Goal: Transaction & Acquisition: Purchase product/service

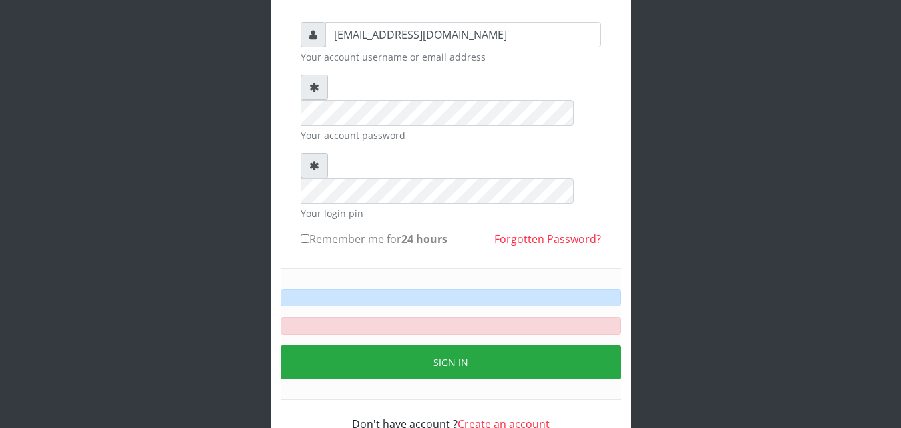
scroll to position [108, 0]
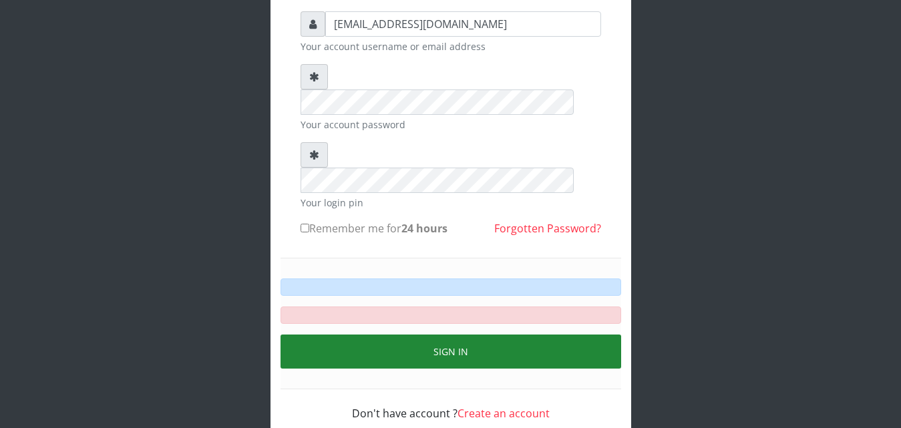
click at [453, 335] on button "Sign in" at bounding box center [450, 352] width 341 height 34
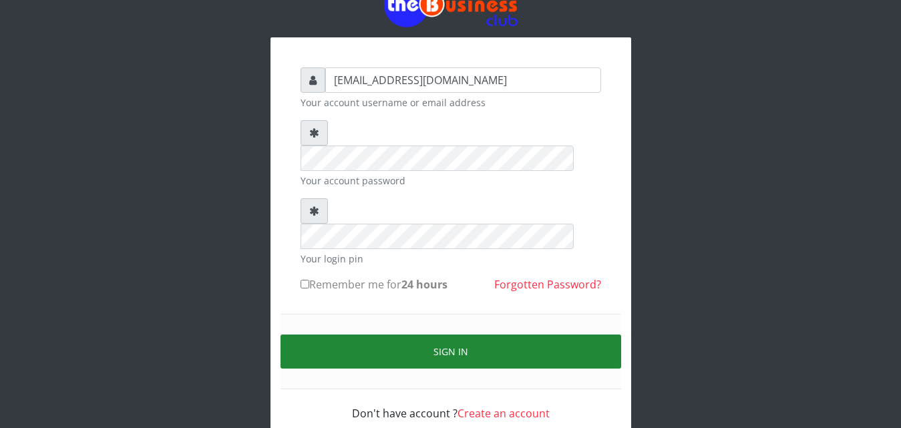
click at [448, 335] on button "Sign in" at bounding box center [450, 352] width 341 height 34
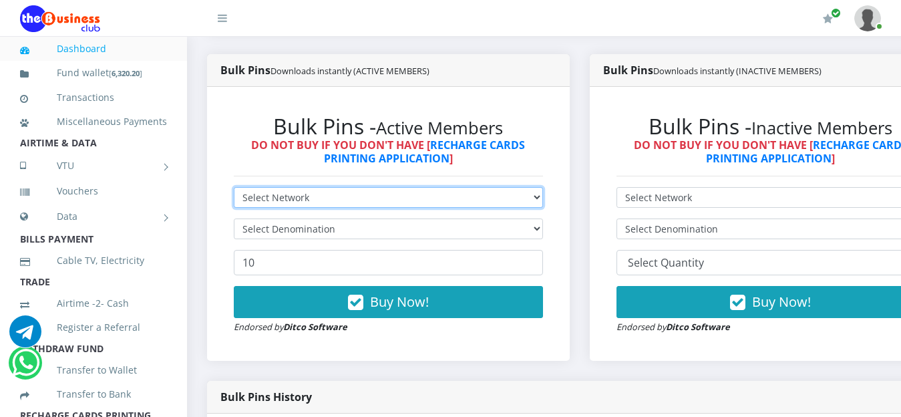
click at [540, 200] on select "Select Network MTN Globacom 9Mobile Airtel" at bounding box center [388, 197] width 309 height 21
select select "MTN"
click at [234, 189] on select "Select Network MTN Globacom 9Mobile Airtel" at bounding box center [388, 197] width 309 height 21
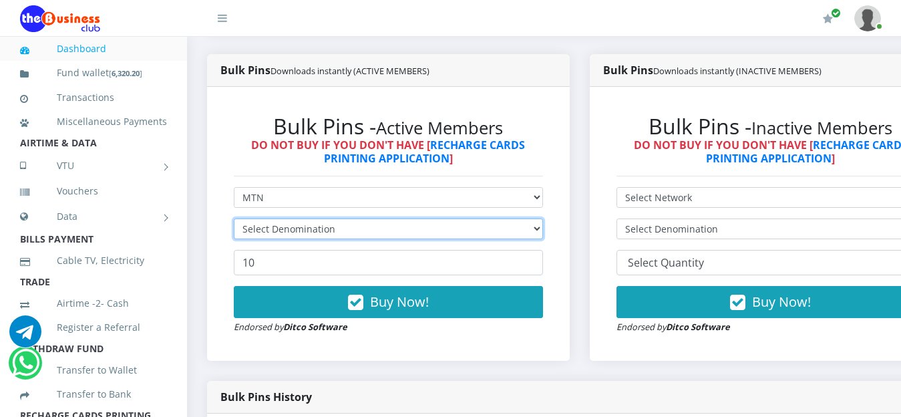
click at [543, 227] on select "Select Denomination" at bounding box center [388, 228] width 309 height 21
click at [542, 231] on select "Select Denomination" at bounding box center [388, 228] width 309 height 21
click at [543, 234] on select "Select Denomination" at bounding box center [388, 228] width 309 height 21
select select "193.98-200"
click at [234, 220] on select "Select Denomination MTN NGN100 - ₦96.99 MTN NGN200 - ₦193.98 MTN NGN400 - ₦387.…" at bounding box center [388, 228] width 309 height 21
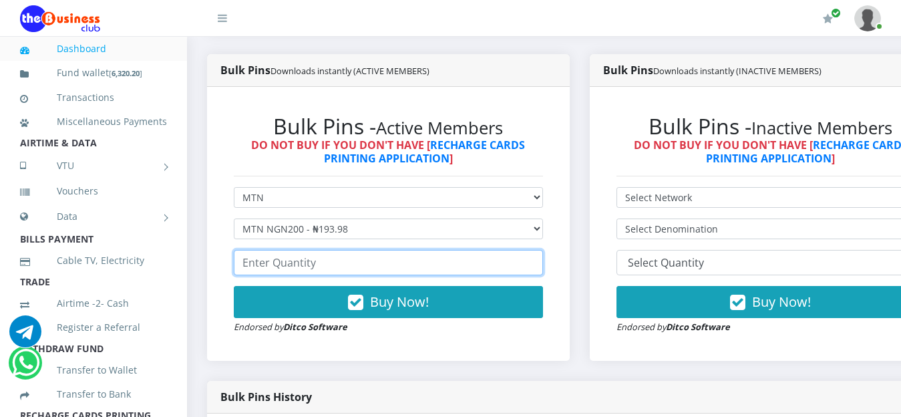
click at [344, 269] on input "number" at bounding box center [388, 262] width 309 height 25
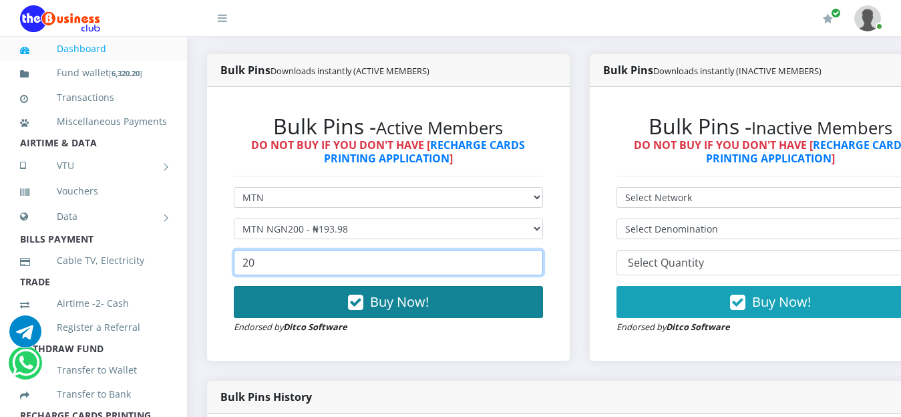
type input "20"
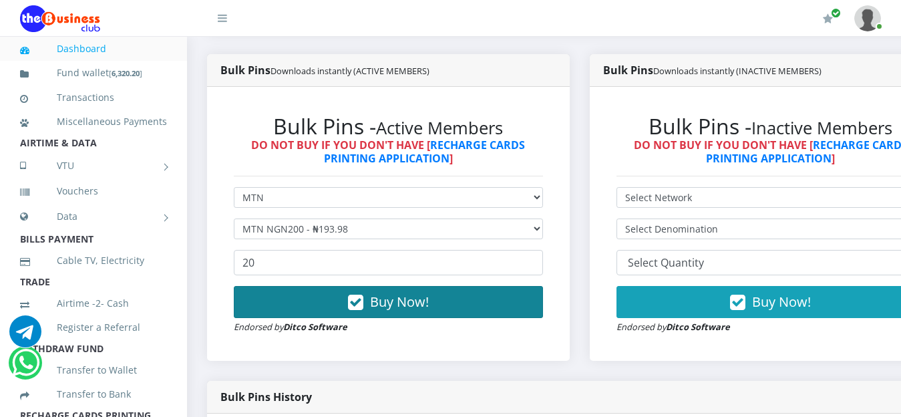
click at [407, 308] on span "Buy Now!" at bounding box center [399, 301] width 59 height 18
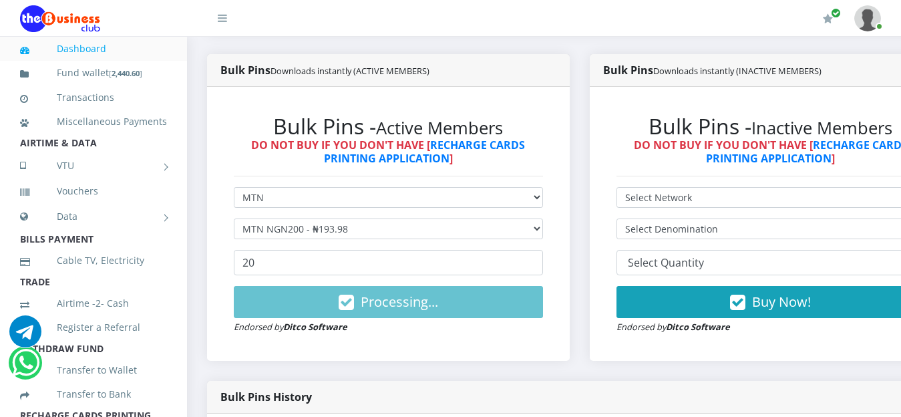
click at [85, 51] on link "Dashboard" at bounding box center [93, 48] width 147 height 31
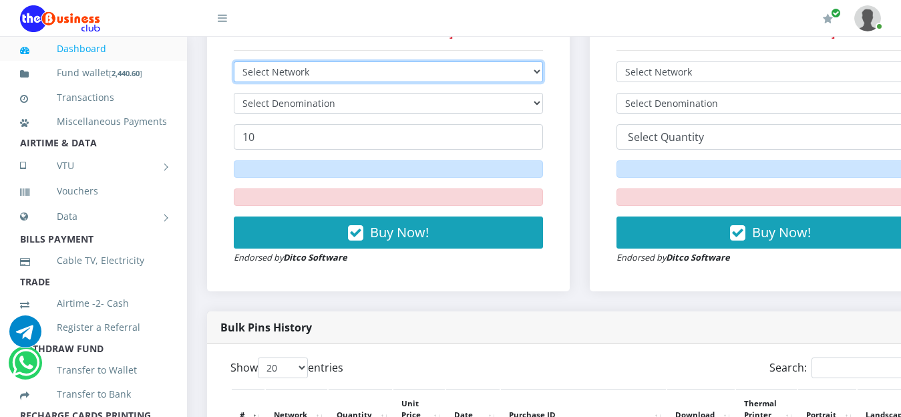
click at [543, 73] on select "Select Network MTN Globacom 9Mobile Airtel" at bounding box center [388, 71] width 309 height 21
click at [234, 63] on select "Select Network MTN Globacom 9Mobile Airtel" at bounding box center [388, 71] width 309 height 21
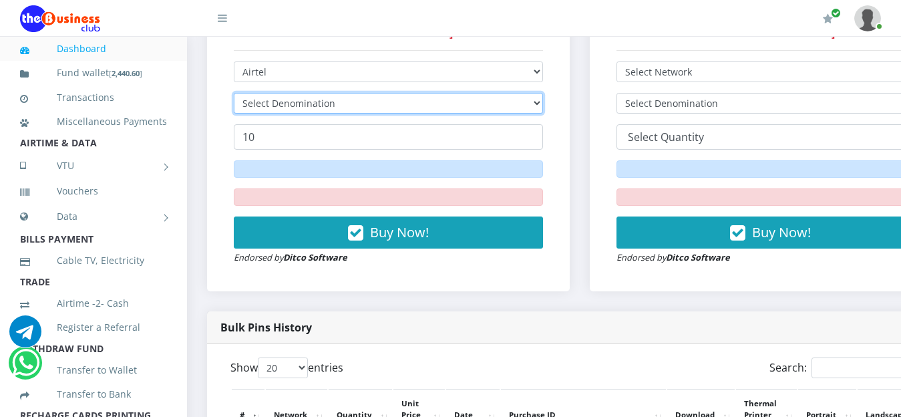
click at [540, 102] on select "Select Denomination" at bounding box center [388, 103] width 309 height 21
click at [536, 104] on select "Select Denomination" at bounding box center [388, 103] width 309 height 21
click at [538, 107] on select "Select Denomination" at bounding box center [388, 103] width 309 height 21
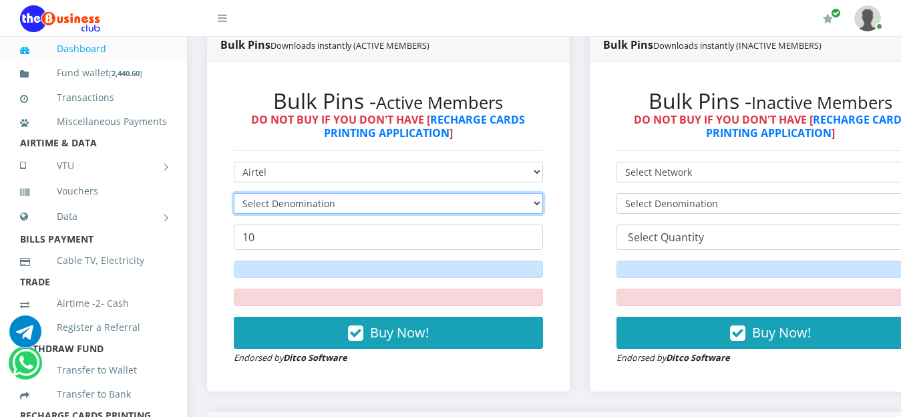
scroll to position [349, 0]
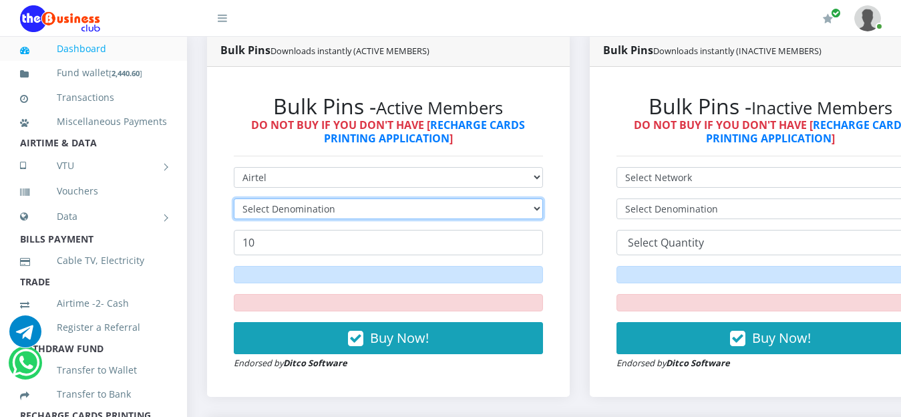
click at [543, 210] on select "Select Denomination" at bounding box center [388, 208] width 309 height 21
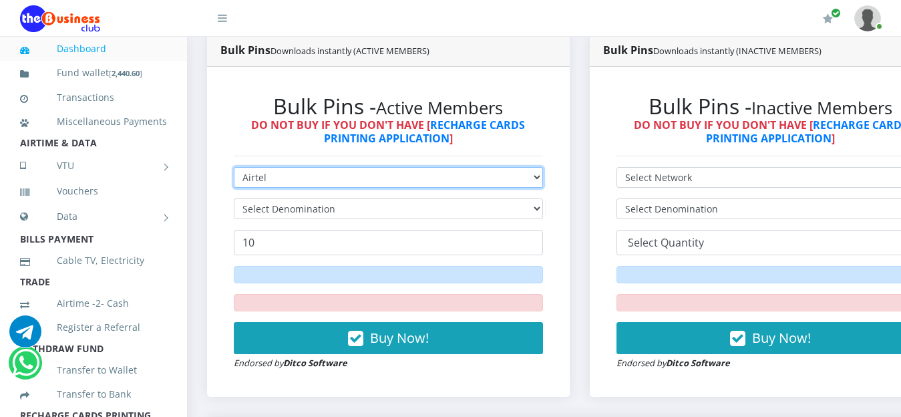
click at [543, 180] on select "Select Network MTN Globacom 9Mobile Airtel" at bounding box center [388, 177] width 309 height 21
click at [234, 169] on select "Select Network MTN Globacom 9Mobile Airtel" at bounding box center [388, 177] width 309 height 21
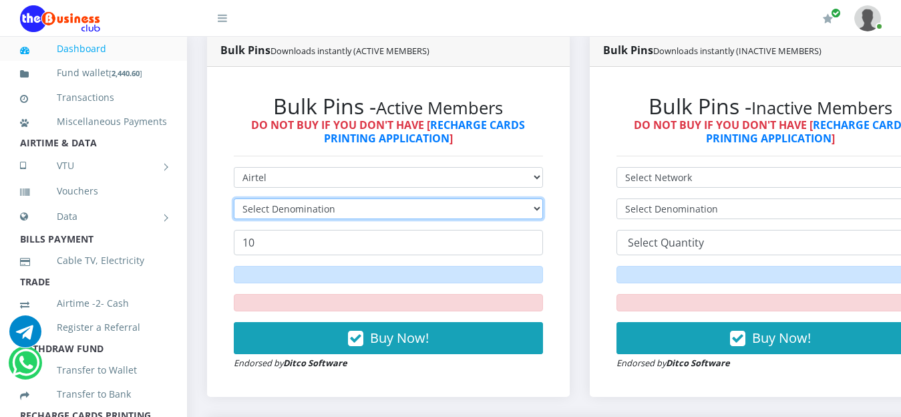
click at [536, 208] on select "Select Denomination" at bounding box center [388, 208] width 309 height 21
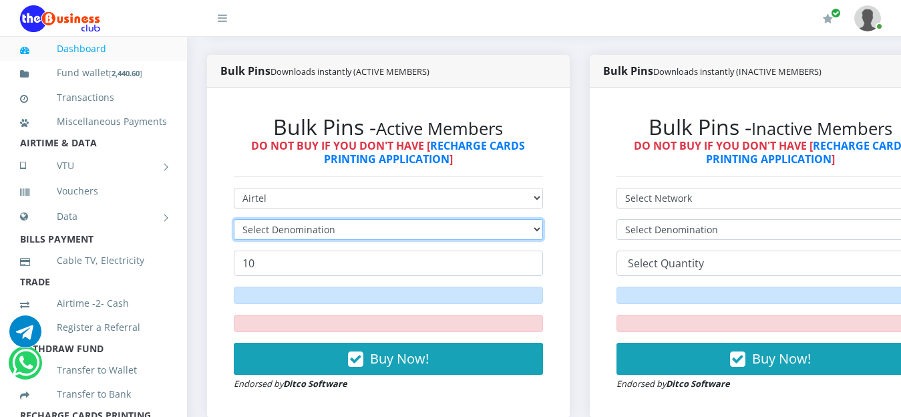
scroll to position [327, 0]
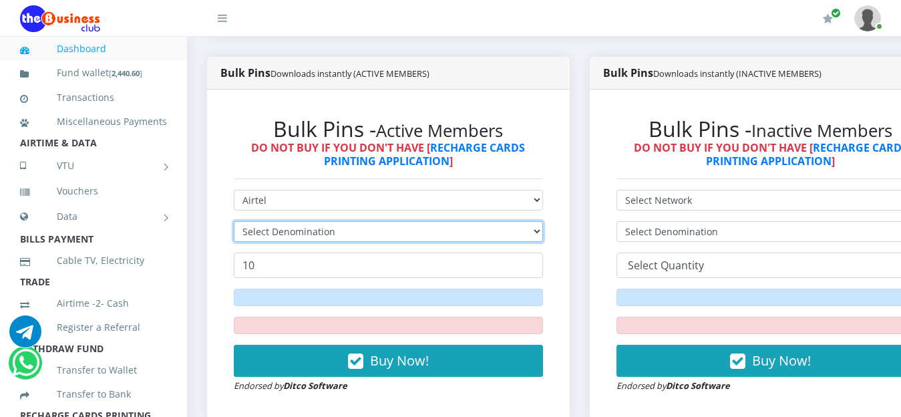
click at [543, 232] on select "Select Denomination" at bounding box center [388, 231] width 309 height 21
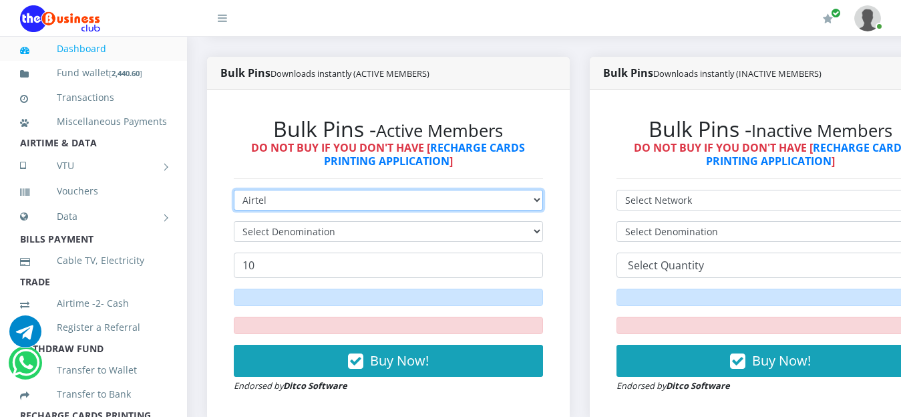
click at [543, 201] on select "Select Network MTN Globacom 9Mobile Airtel" at bounding box center [388, 200] width 309 height 21
click at [234, 192] on select "Select Network MTN Globacom 9Mobile Airtel" at bounding box center [388, 200] width 309 height 21
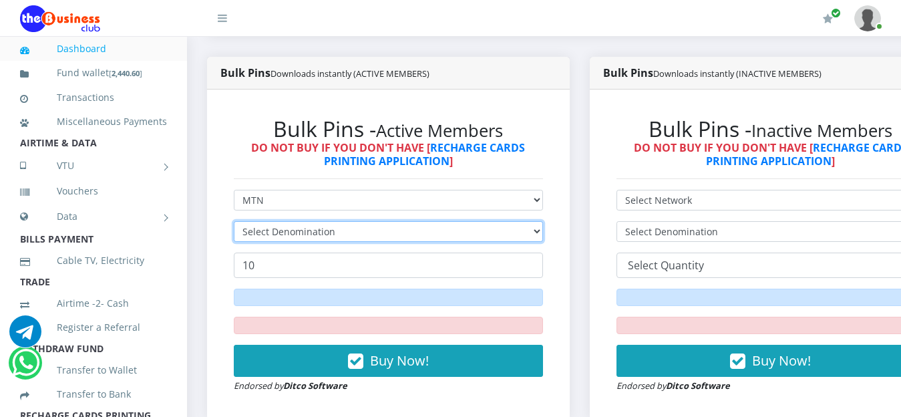
click at [543, 236] on select "Select Denomination" at bounding box center [388, 231] width 309 height 21
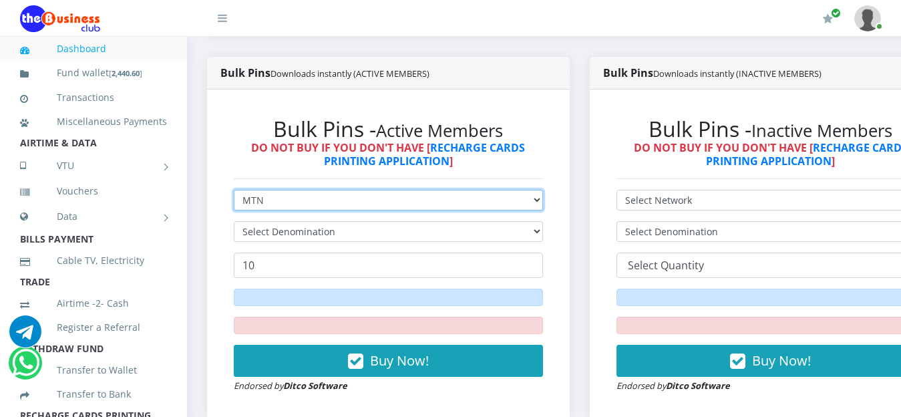
click at [543, 201] on select "Select Network MTN Globacom 9Mobile Airtel" at bounding box center [388, 200] width 309 height 21
select select "Airtel"
click at [234, 192] on select "Select Network MTN Globacom 9Mobile Airtel" at bounding box center [388, 200] width 309 height 21
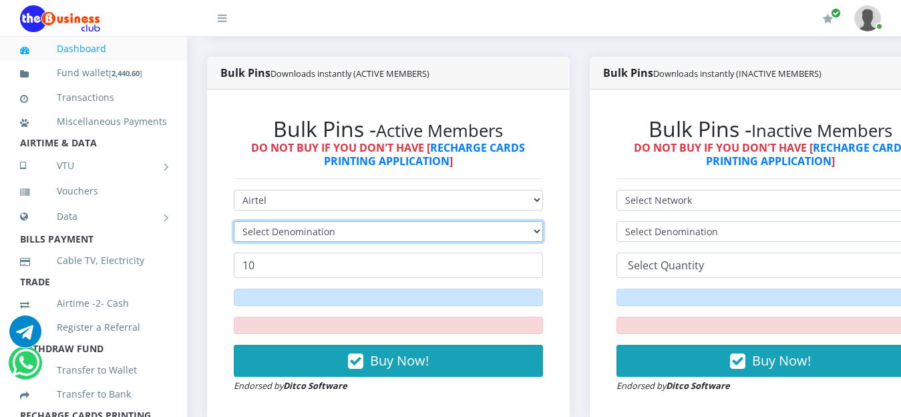
click at [543, 234] on select "Select Denomination" at bounding box center [388, 231] width 309 height 21
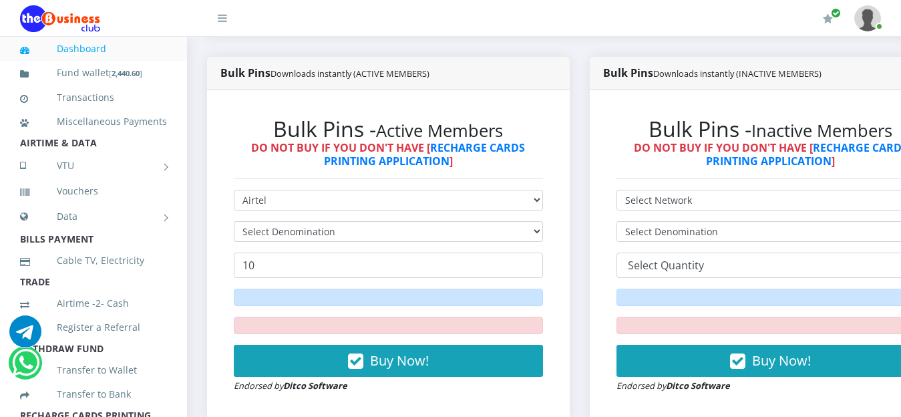
click at [91, 51] on link "Dashboard" at bounding box center [93, 48] width 147 height 31
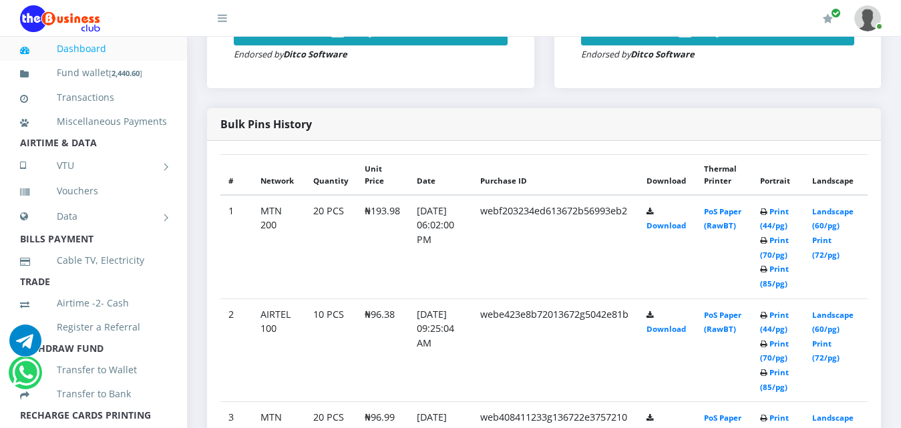
scroll to position [675, 0]
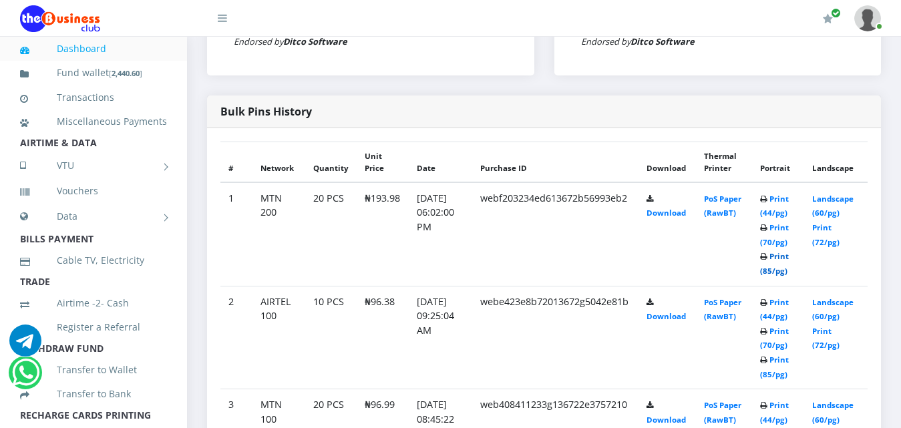
click at [789, 260] on link "Print (85/pg)" at bounding box center [774, 263] width 29 height 25
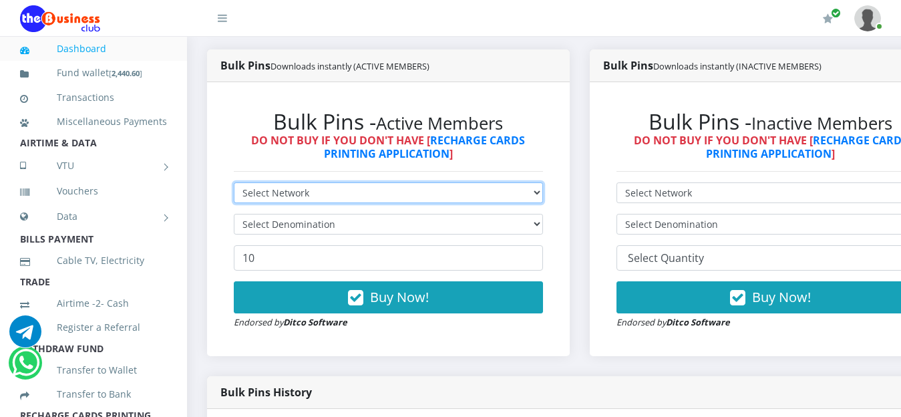
click at [543, 195] on select "Select Network MTN Globacom 9Mobile Airtel" at bounding box center [388, 192] width 309 height 21
select select "Airtel"
click at [234, 184] on select "Select Network MTN Globacom 9Mobile Airtel" at bounding box center [388, 192] width 309 height 21
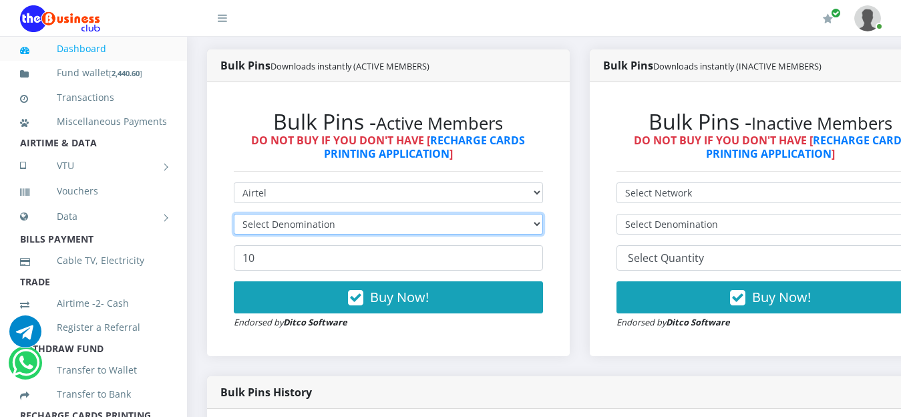
click at [535, 222] on select "Select Denomination" at bounding box center [388, 224] width 309 height 21
select select "192.76-200"
click at [234, 216] on select "Select Denomination Airtel NGN100 - ₦96.38 Airtel NGN200 - ₦192.76 Airtel NGN50…" at bounding box center [388, 224] width 309 height 21
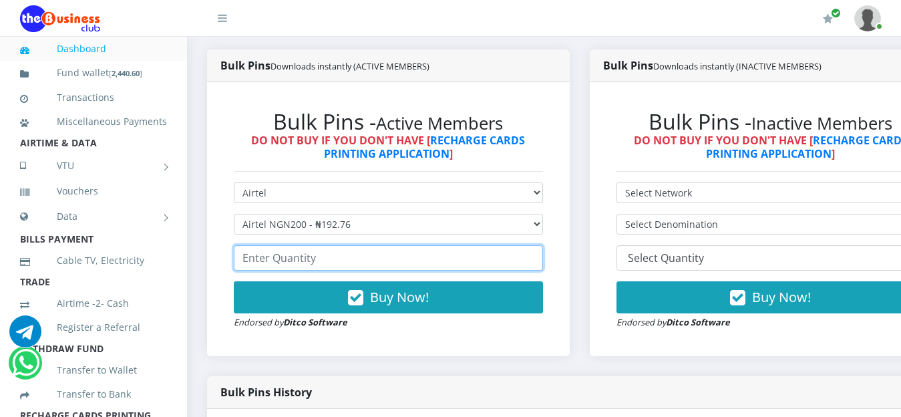
click at [356, 261] on input "number" at bounding box center [388, 257] width 309 height 25
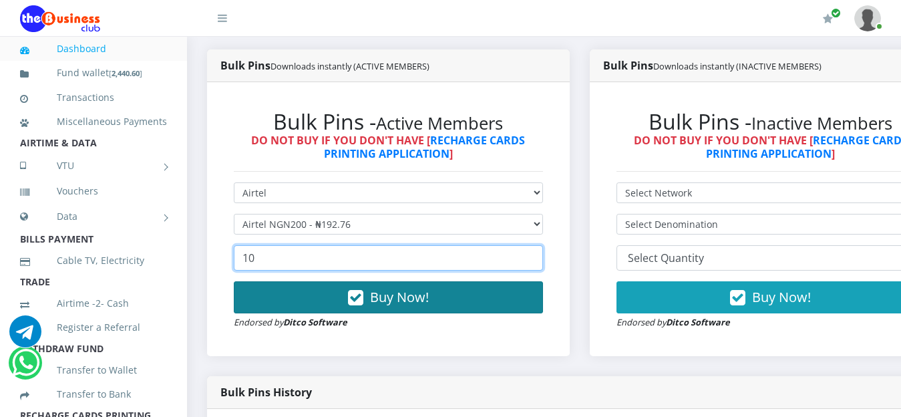
type input "10"
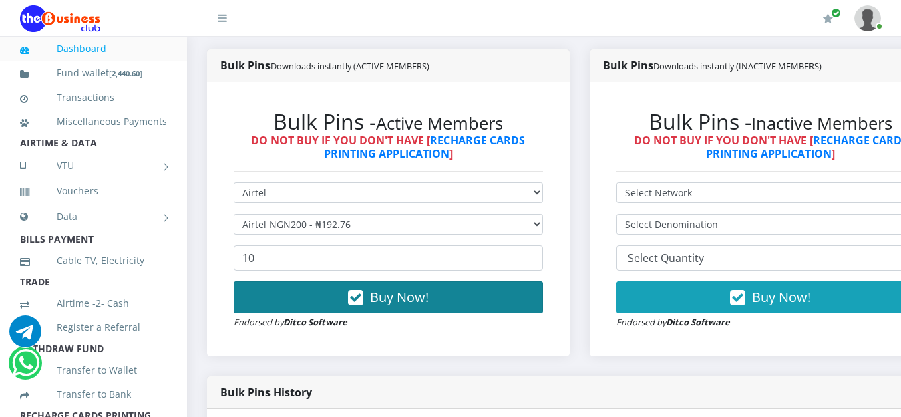
click at [415, 305] on span "Buy Now!" at bounding box center [399, 297] width 59 height 18
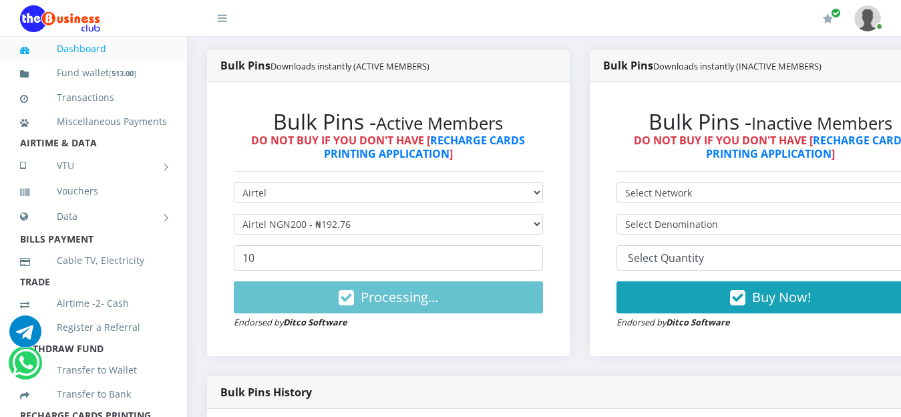
click at [83, 53] on link "Dashboard" at bounding box center [93, 48] width 147 height 31
